Goal: Task Accomplishment & Management: Manage account settings

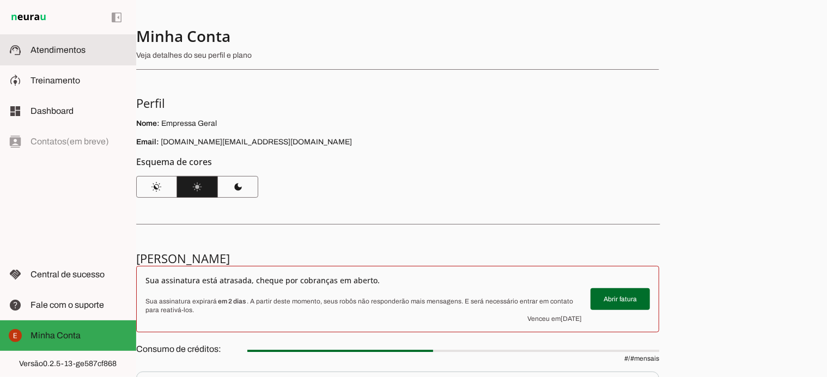
click at [46, 49] on span "Atendimentos" at bounding box center [58, 49] width 55 height 9
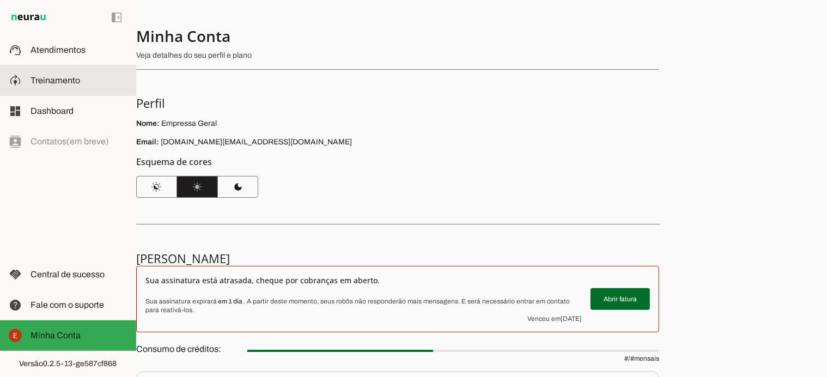
click at [53, 81] on span "Treinamento" at bounding box center [56, 80] width 50 height 9
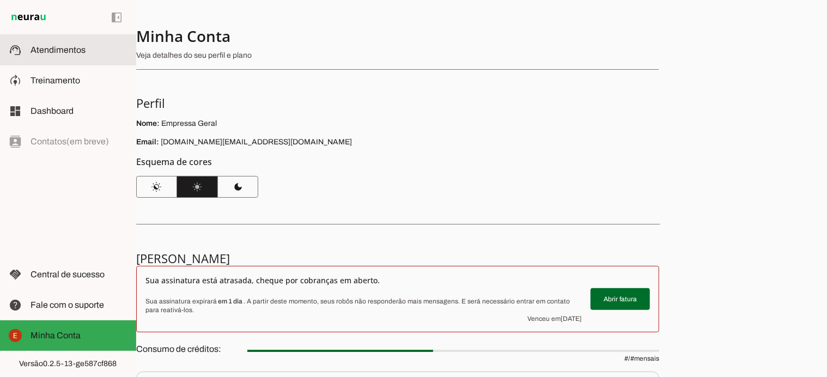
click at [54, 40] on md-item "support_agent Atendimentos Atendimentos" at bounding box center [68, 50] width 136 height 31
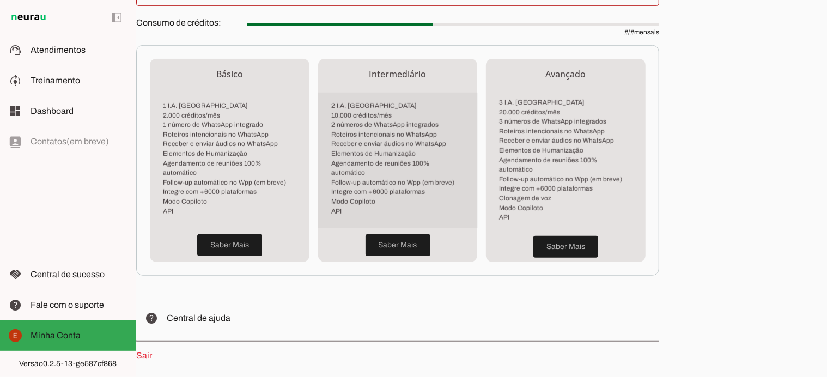
scroll to position [362, 0]
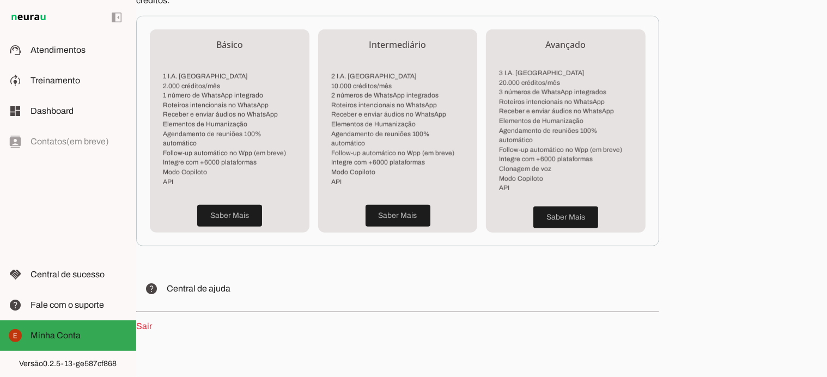
click at [141, 321] on link "Sair" at bounding box center [144, 325] width 16 height 9
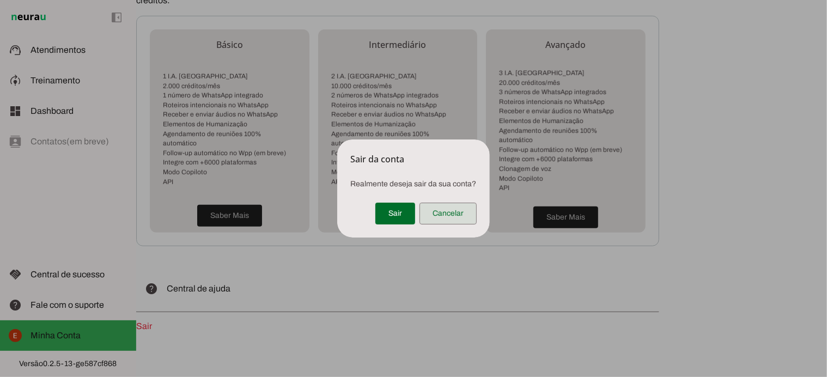
scroll to position [362, 0]
click at [398, 209] on span at bounding box center [395, 213] width 40 height 26
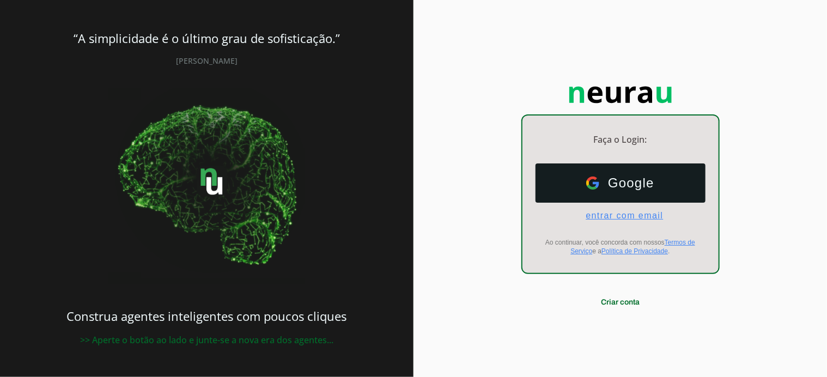
click at [614, 214] on span "entrar com email" at bounding box center [620, 216] width 86 height 10
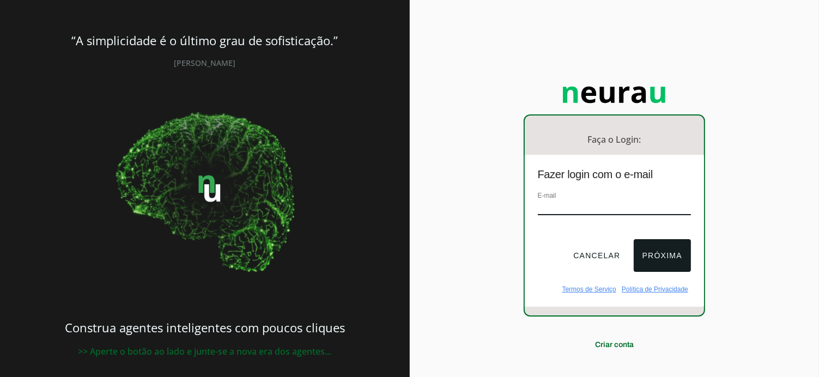
click at [614, 214] on input "email" at bounding box center [614, 207] width 153 height 15
type input "[DOMAIN_NAME][EMAIL_ADDRESS][DOMAIN_NAME]"
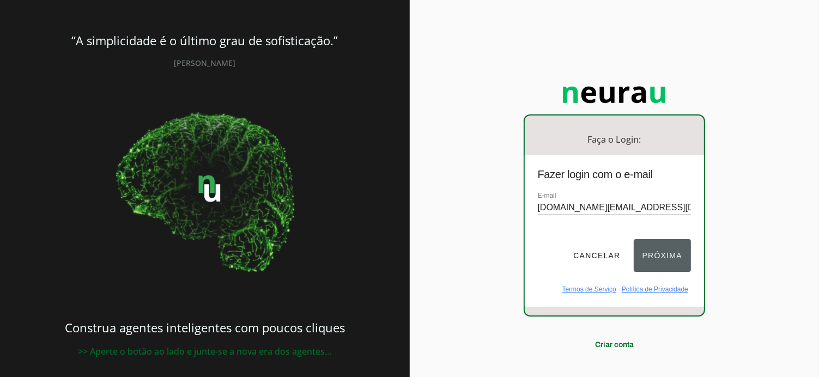
click at [650, 257] on button "Próxima" at bounding box center [662, 255] width 57 height 33
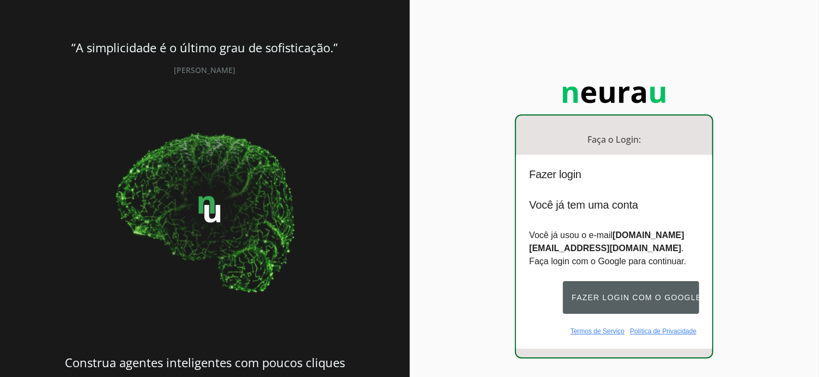
click at [634, 296] on button "Fazer login com o Google" at bounding box center [631, 297] width 136 height 33
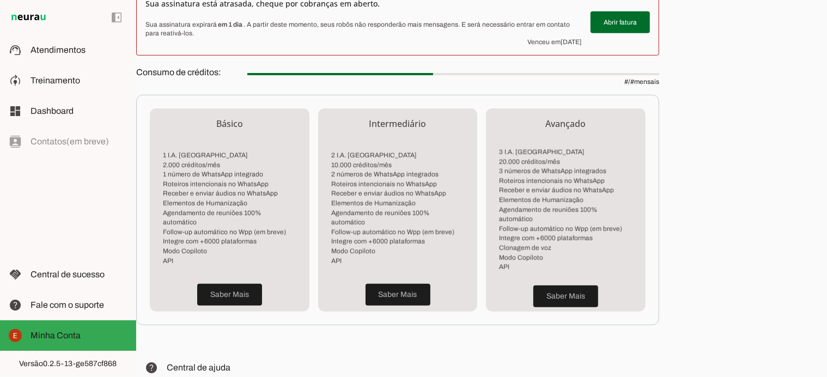
scroll to position [362, 0]
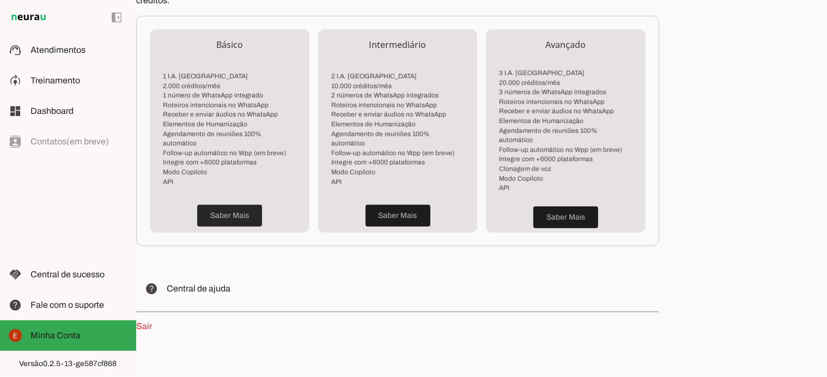
click at [223, 203] on span at bounding box center [229, 216] width 65 height 26
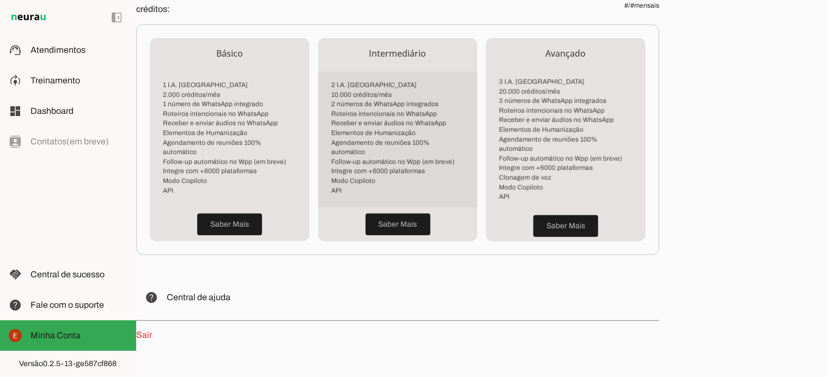
scroll to position [362, 0]
